Goal: Transaction & Acquisition: Purchase product/service

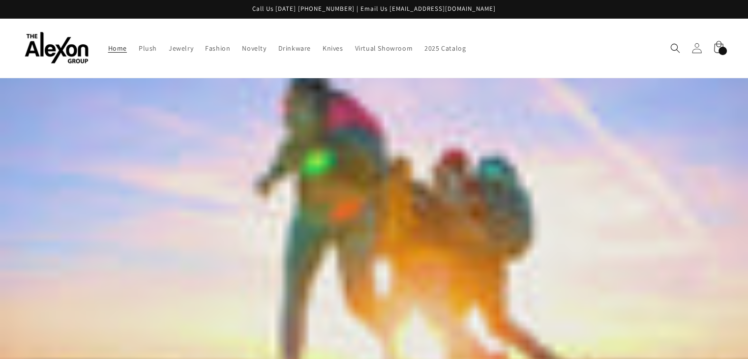
click at [693, 47] on icon at bounding box center [697, 48] width 10 height 10
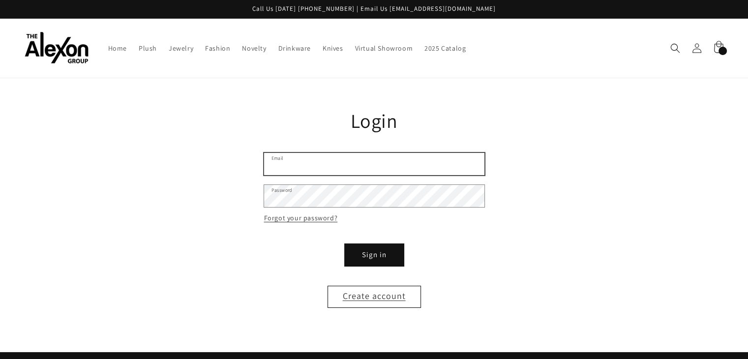
click at [315, 153] on input "Email" at bounding box center [374, 164] width 220 height 22
click at [385, 153] on input "Email" at bounding box center [374, 164] width 220 height 22
paste input "**********"
type input "**********"
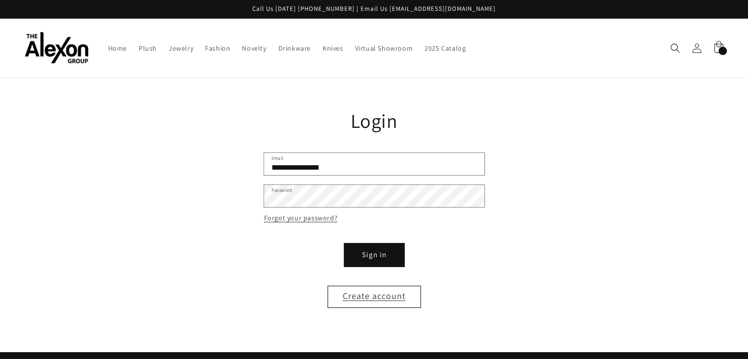
click at [360, 244] on button "Sign in" at bounding box center [374, 255] width 59 height 22
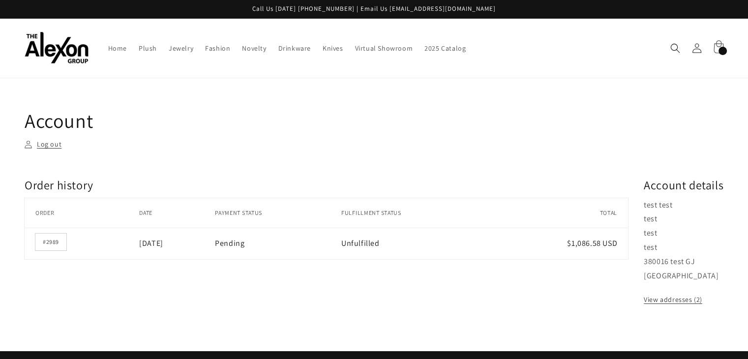
click at [720, 47] on div "180 items" at bounding box center [723, 51] width 8 height 8
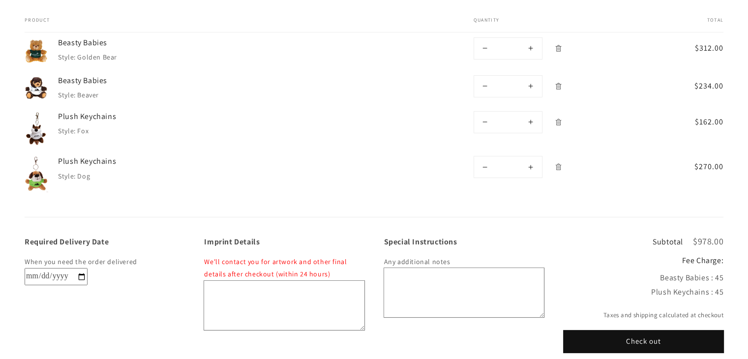
scroll to position [197, 0]
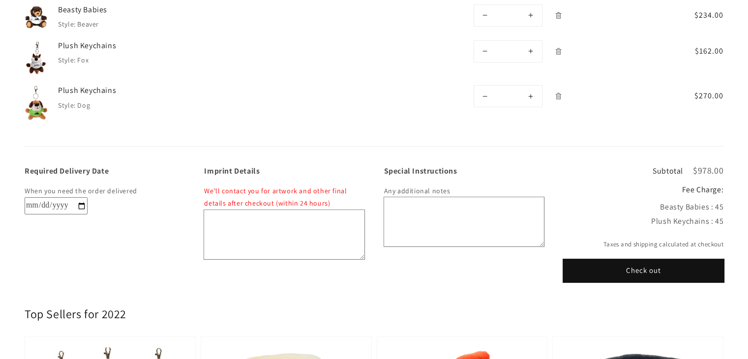
click at [638, 260] on button "Check out" at bounding box center [644, 271] width 160 height 22
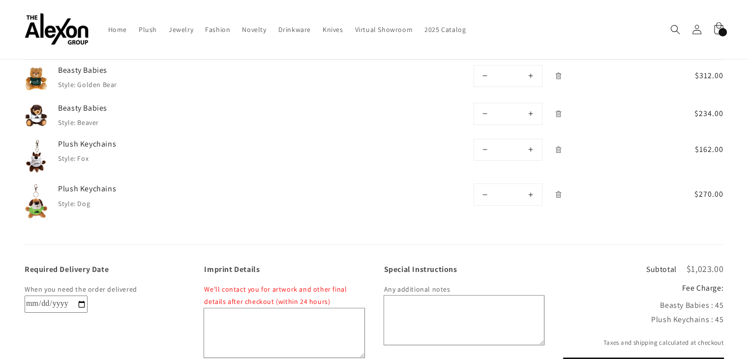
scroll to position [98, 0]
click at [561, 191] on icon "Remove Plush Keychains - Dog" at bounding box center [558, 194] width 7 height 7
click at [557, 146] on icon "Remove Plush Keychains - Fox" at bounding box center [558, 149] width 7 height 7
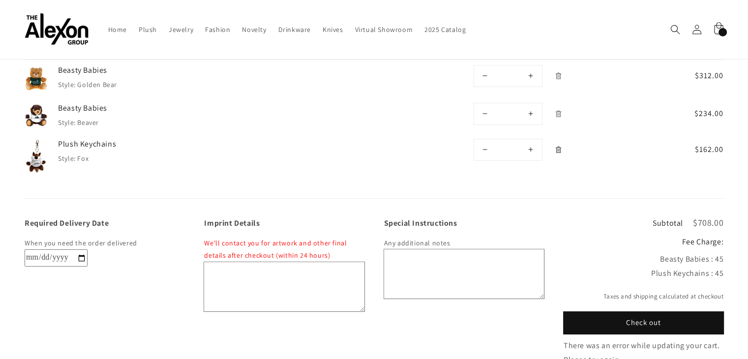
click at [558, 149] on icon "Remove Plush Keychains - Fox" at bounding box center [559, 150] width 2 height 3
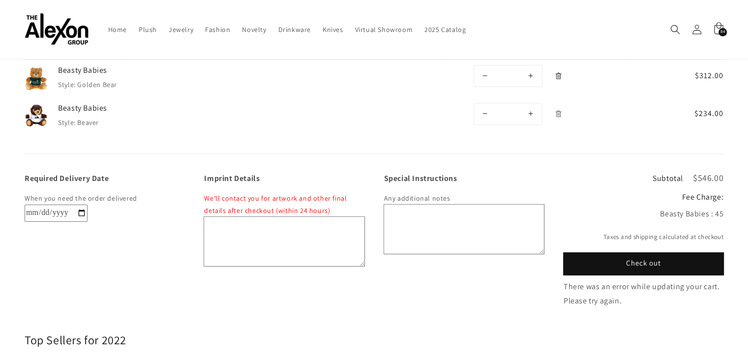
click at [559, 72] on icon "Remove Beasty Babies - Golden Bear" at bounding box center [558, 75] width 7 height 7
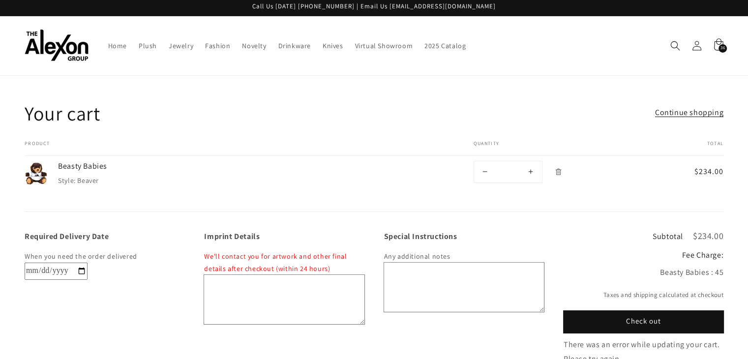
scroll to position [0, 0]
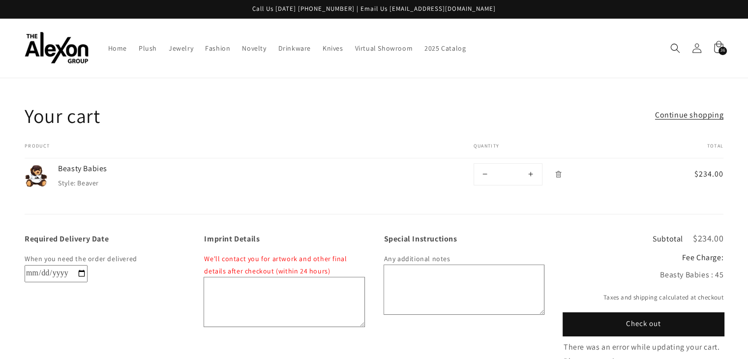
click at [644, 313] on button "Check out" at bounding box center [644, 324] width 160 height 22
click at [662, 313] on button "Check out" at bounding box center [644, 324] width 160 height 22
